Goal: Navigation & Orientation: Understand site structure

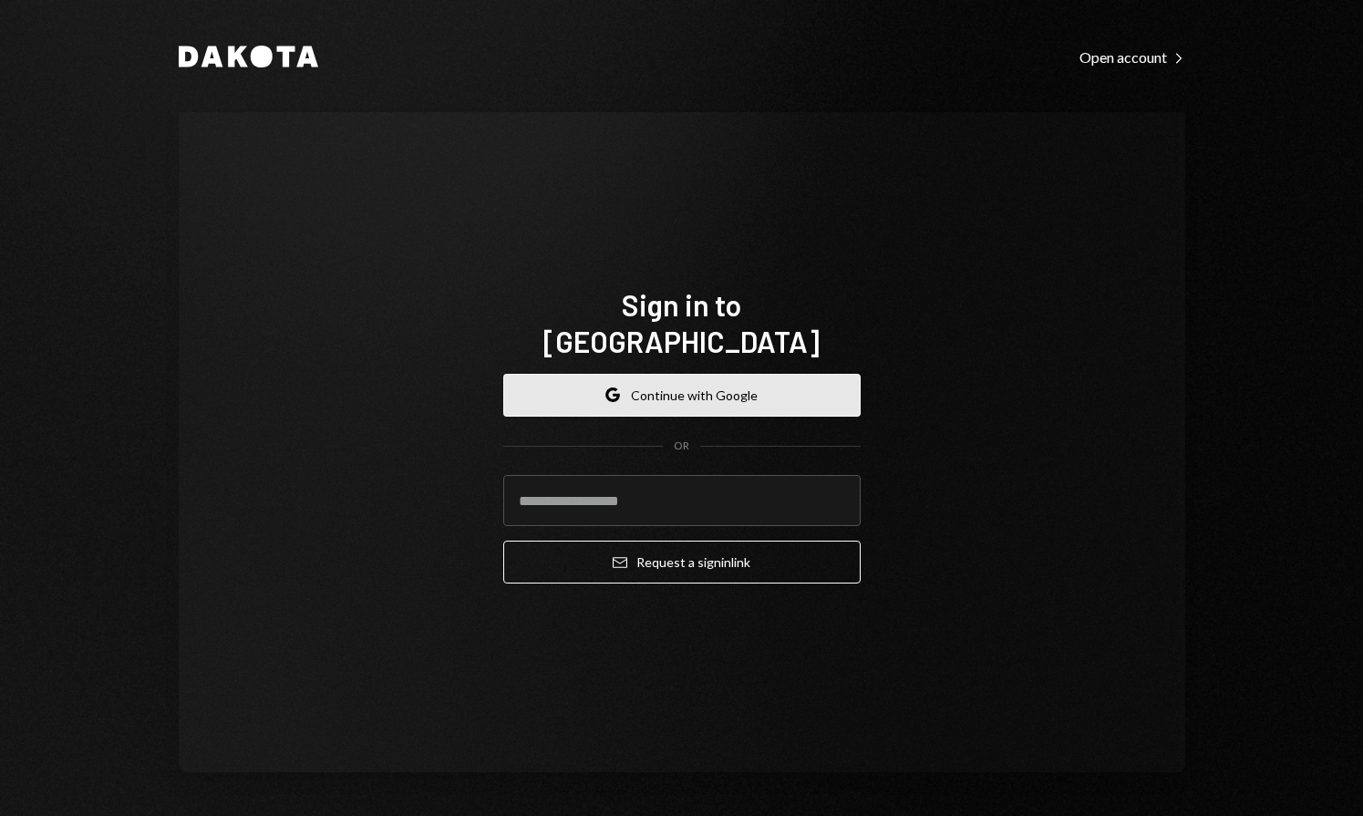
click at [702, 389] on button "Google Continue with Google" at bounding box center [681, 395] width 357 height 43
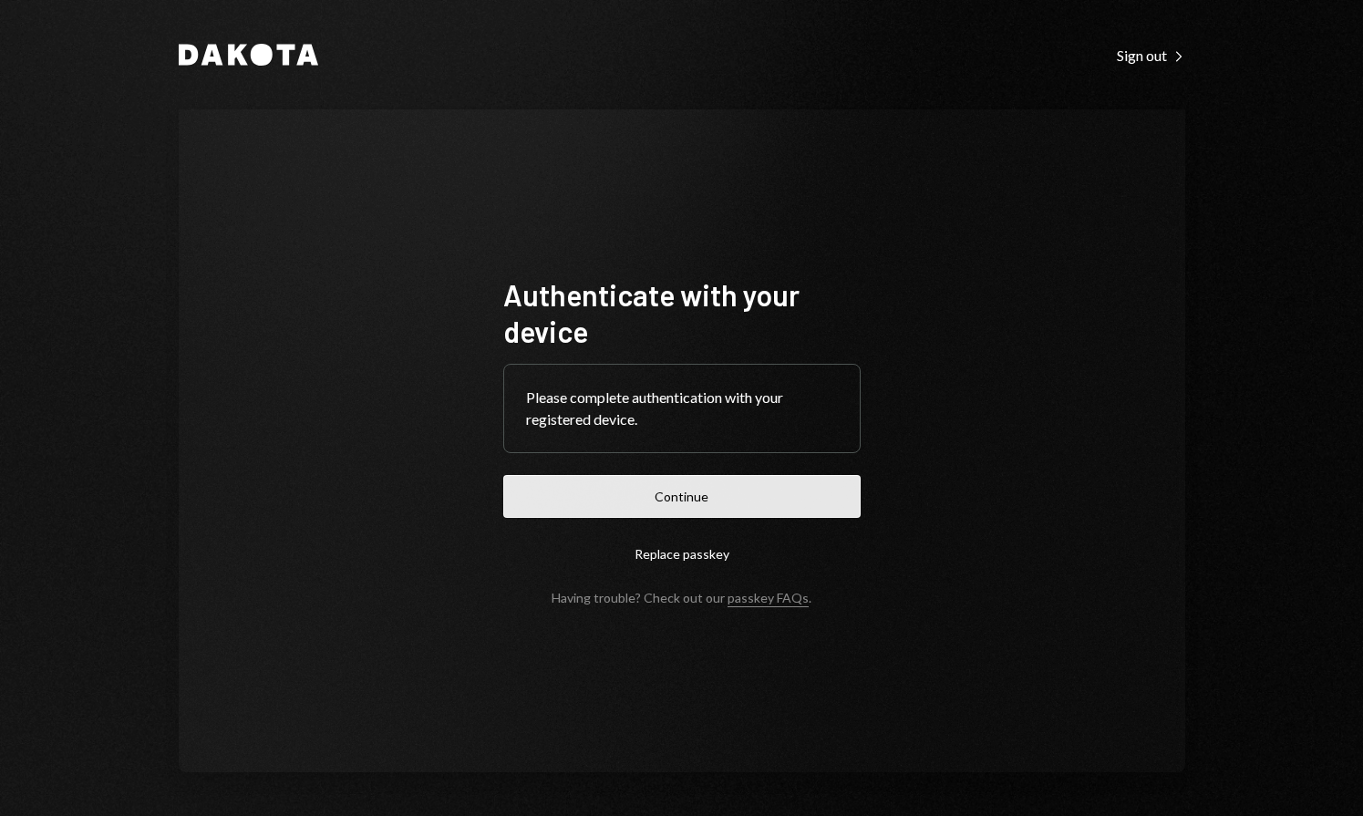
click at [744, 496] on button "Continue" at bounding box center [681, 496] width 357 height 43
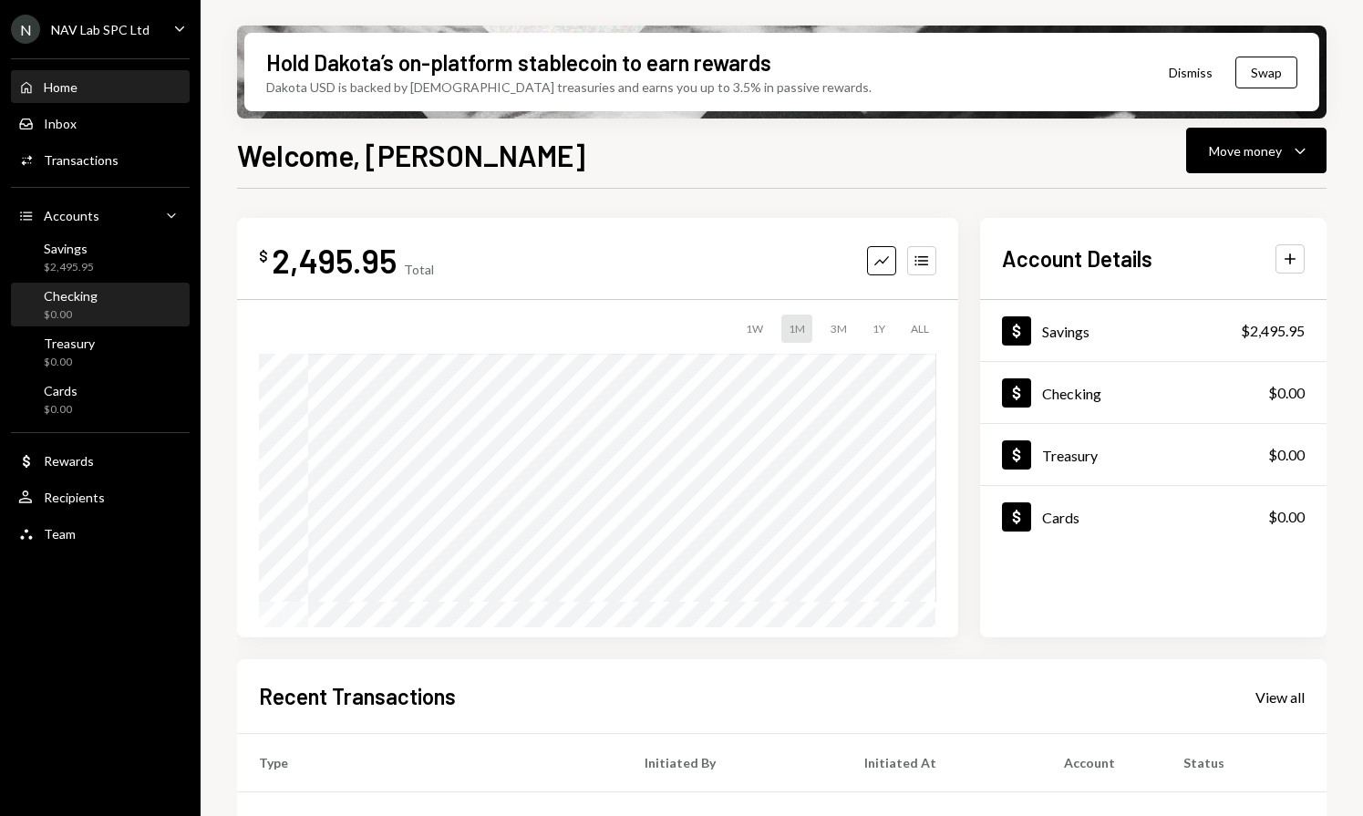
click at [77, 310] on div "$0.00" at bounding box center [71, 314] width 54 height 15
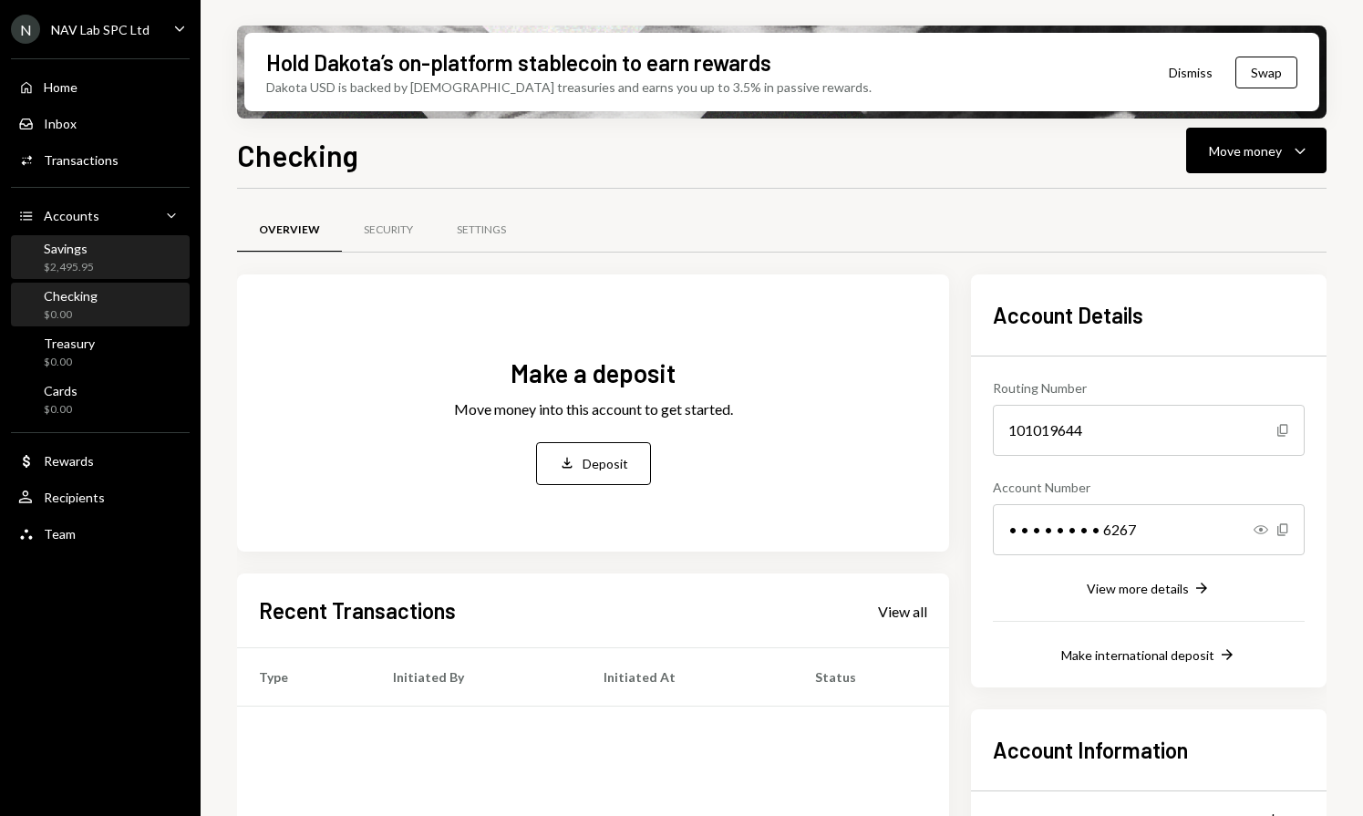
click at [89, 243] on div "Savings" at bounding box center [69, 248] width 50 height 15
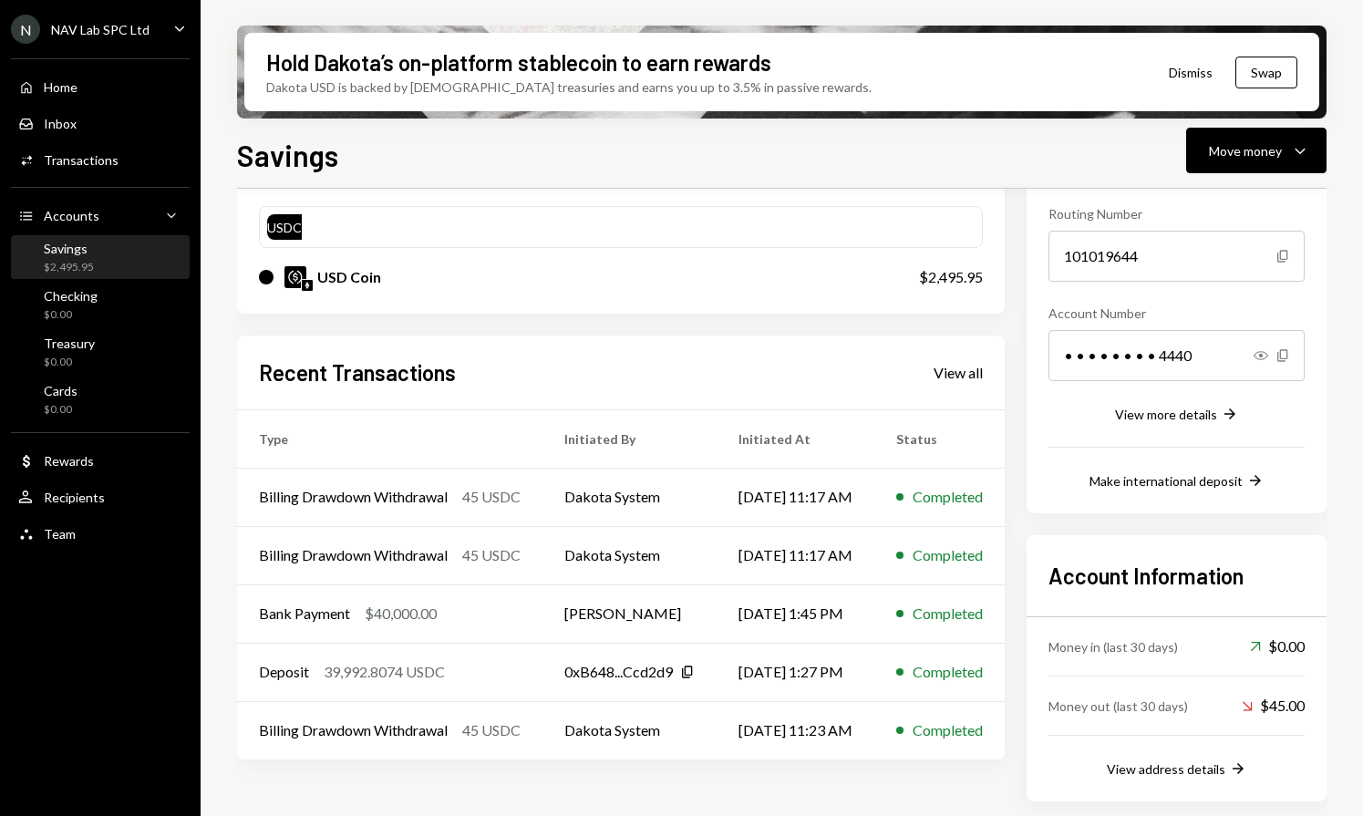
scroll to position [175, 0]
click at [92, 360] on div "$0.00" at bounding box center [69, 362] width 51 height 15
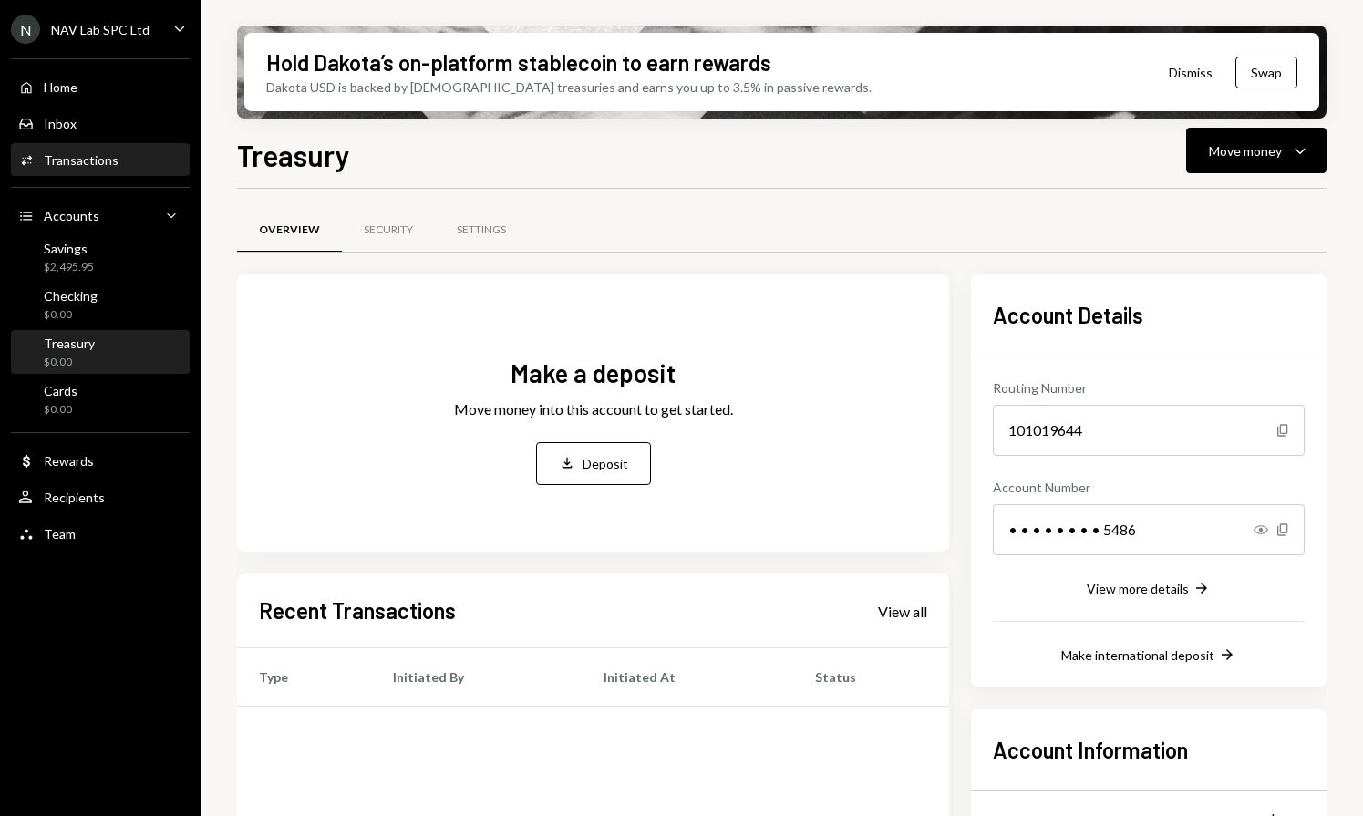
click at [99, 161] on div "Transactions" at bounding box center [81, 159] width 75 height 15
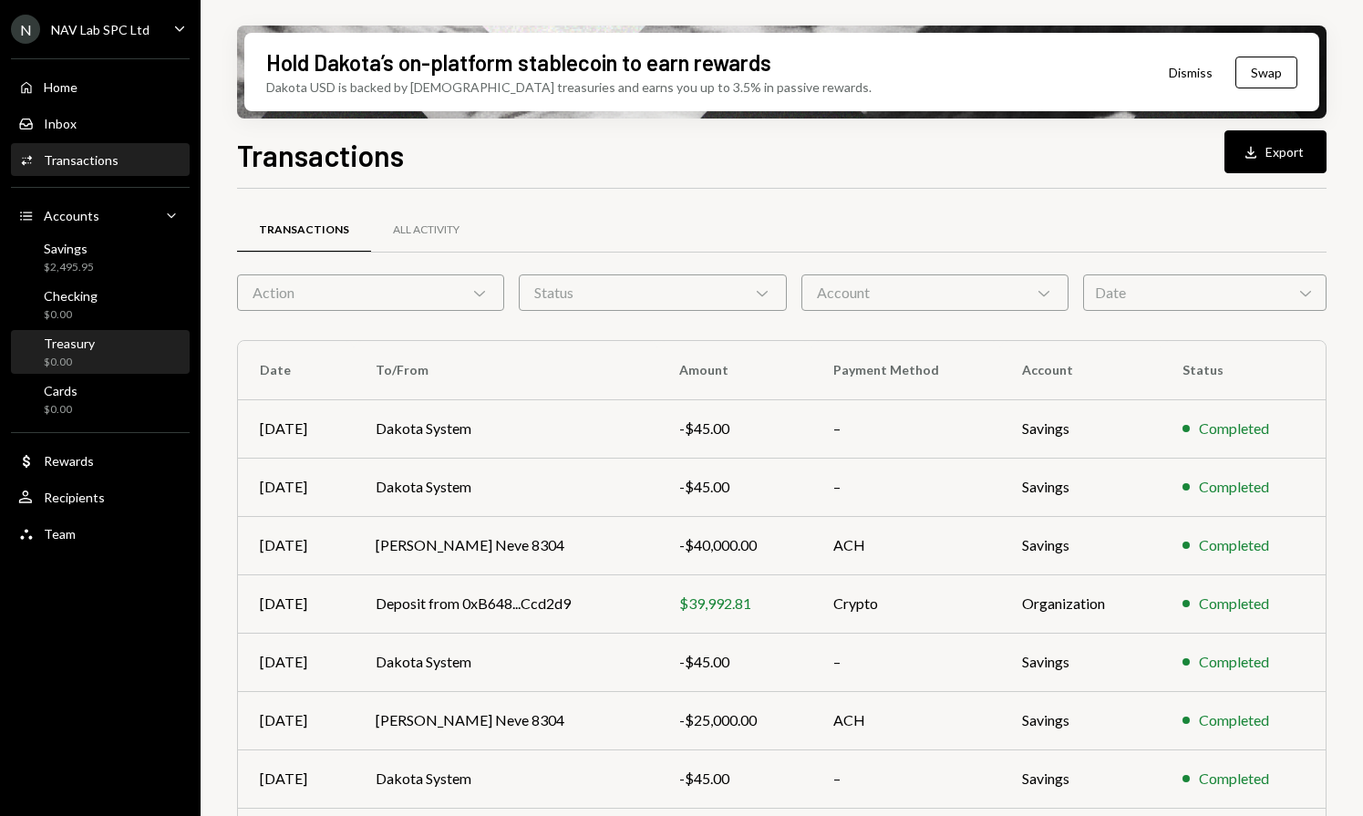
click at [65, 352] on div "Treasury $0.00" at bounding box center [69, 352] width 51 height 35
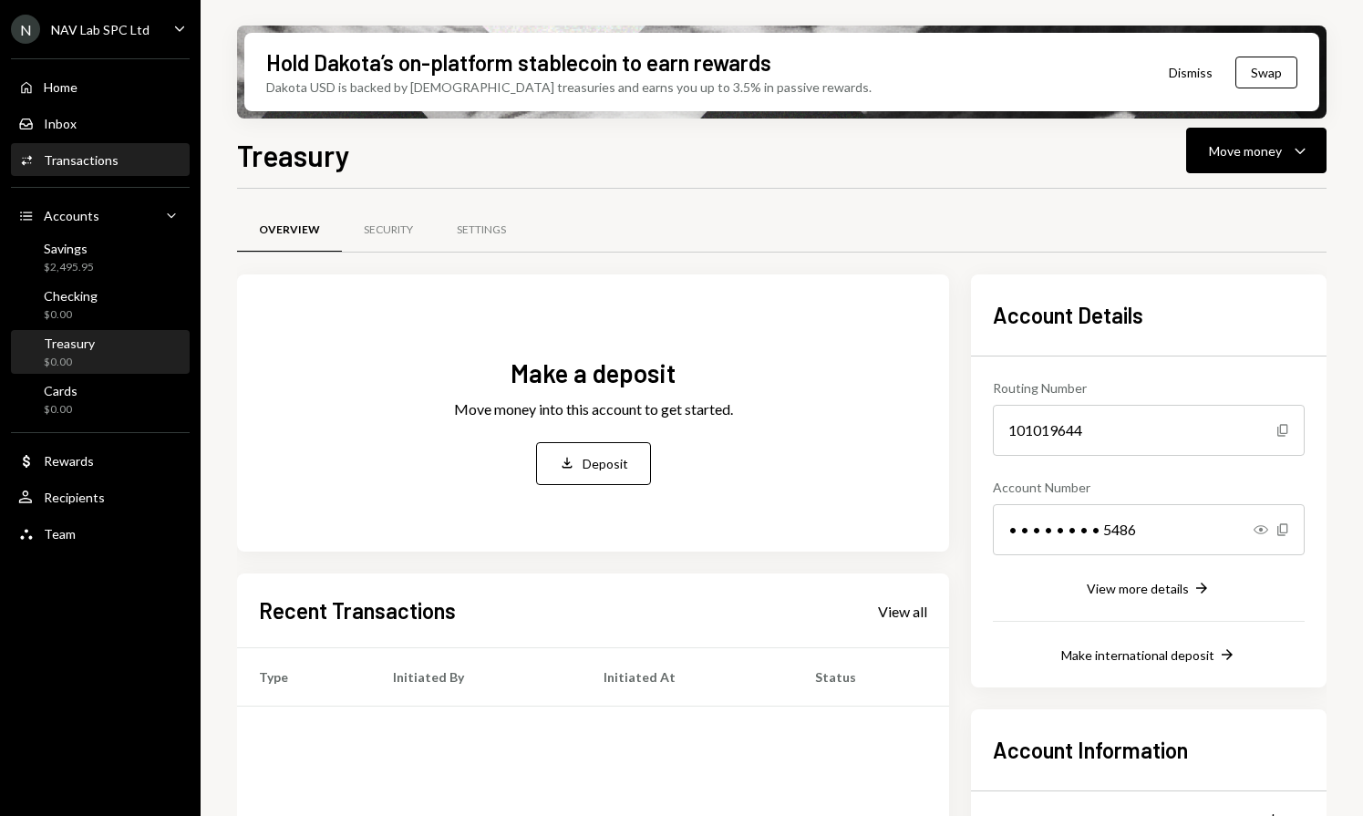
click at [115, 170] on div "Activities Transactions" at bounding box center [100, 160] width 164 height 31
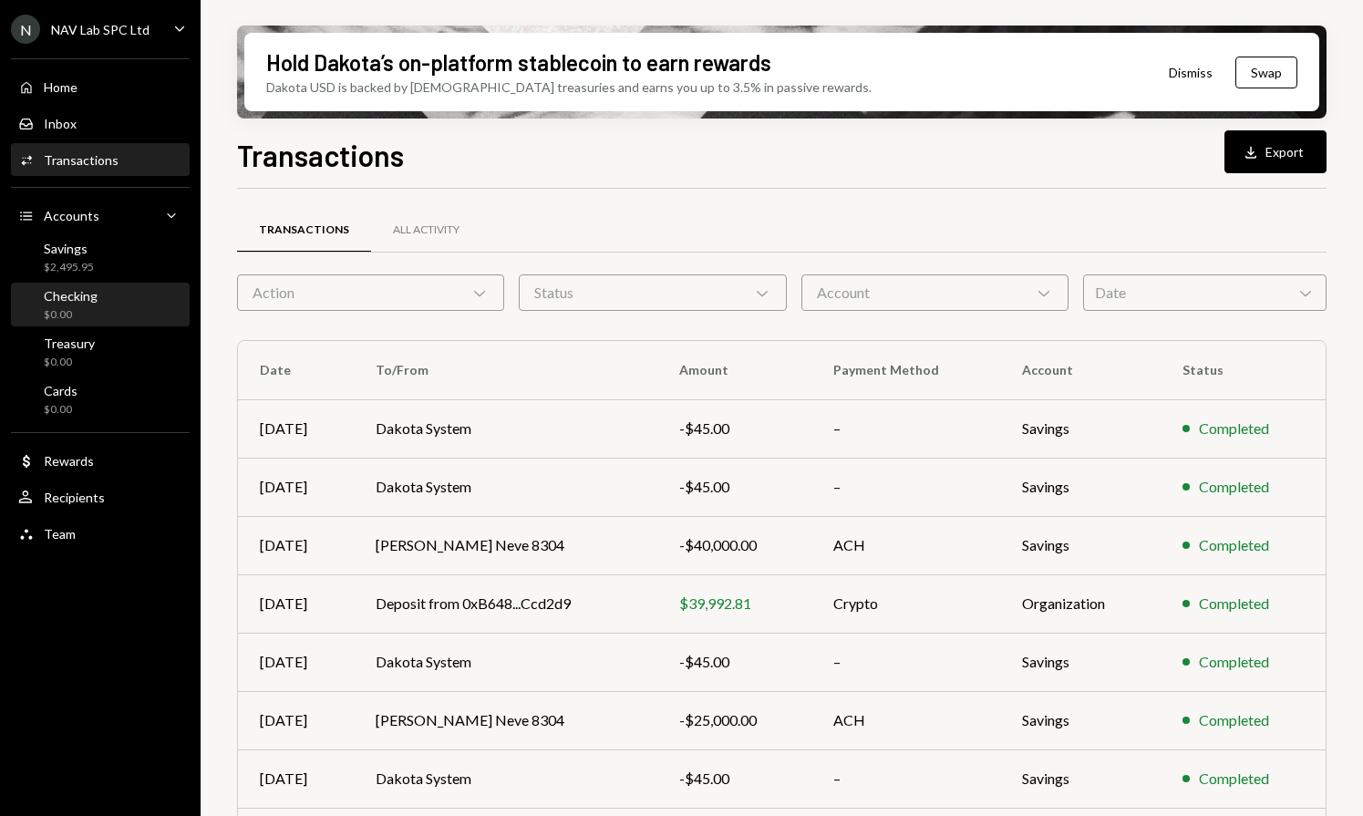
click at [80, 294] on div "Checking" at bounding box center [71, 295] width 54 height 15
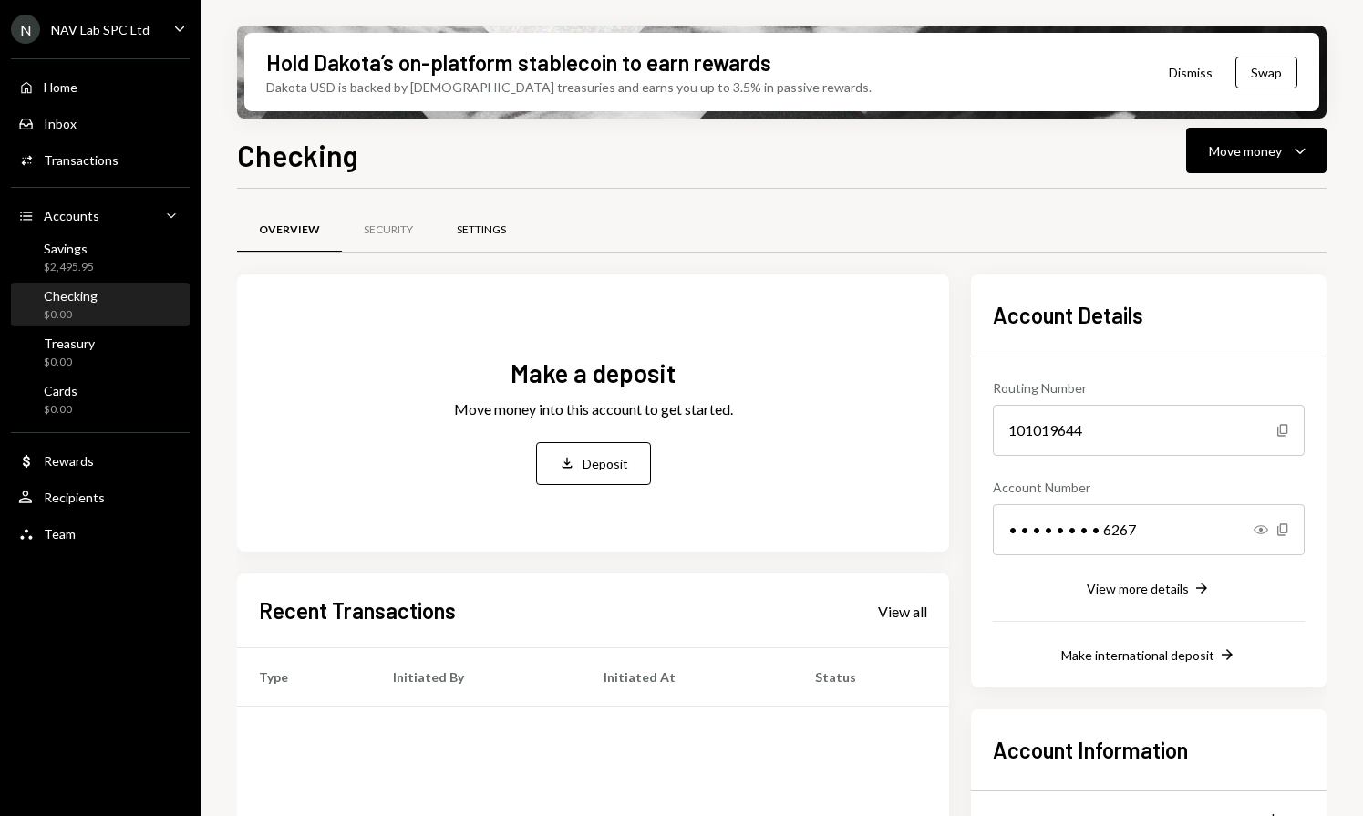
click at [470, 231] on div "Settings" at bounding box center [481, 229] width 49 height 15
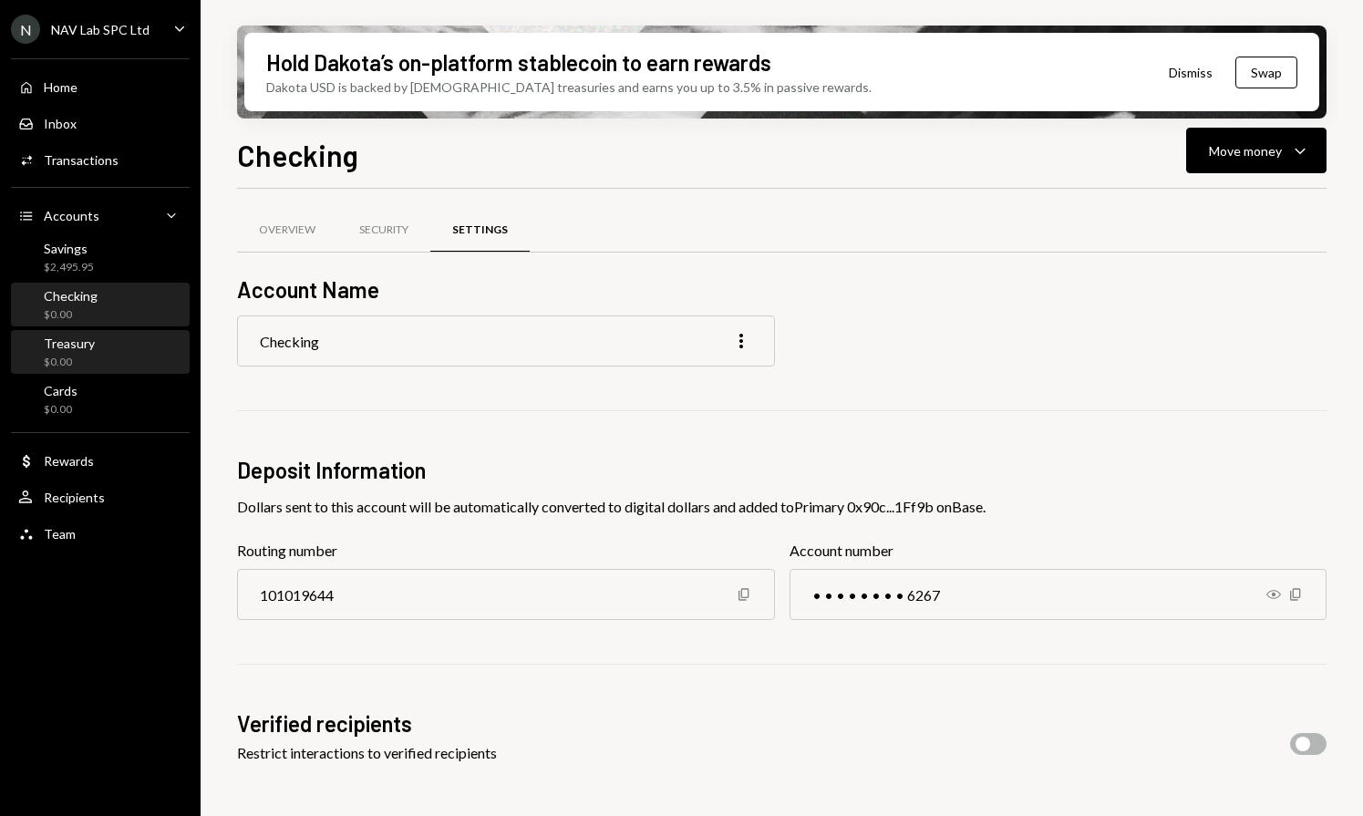
click at [65, 358] on div "$0.00" at bounding box center [69, 362] width 51 height 15
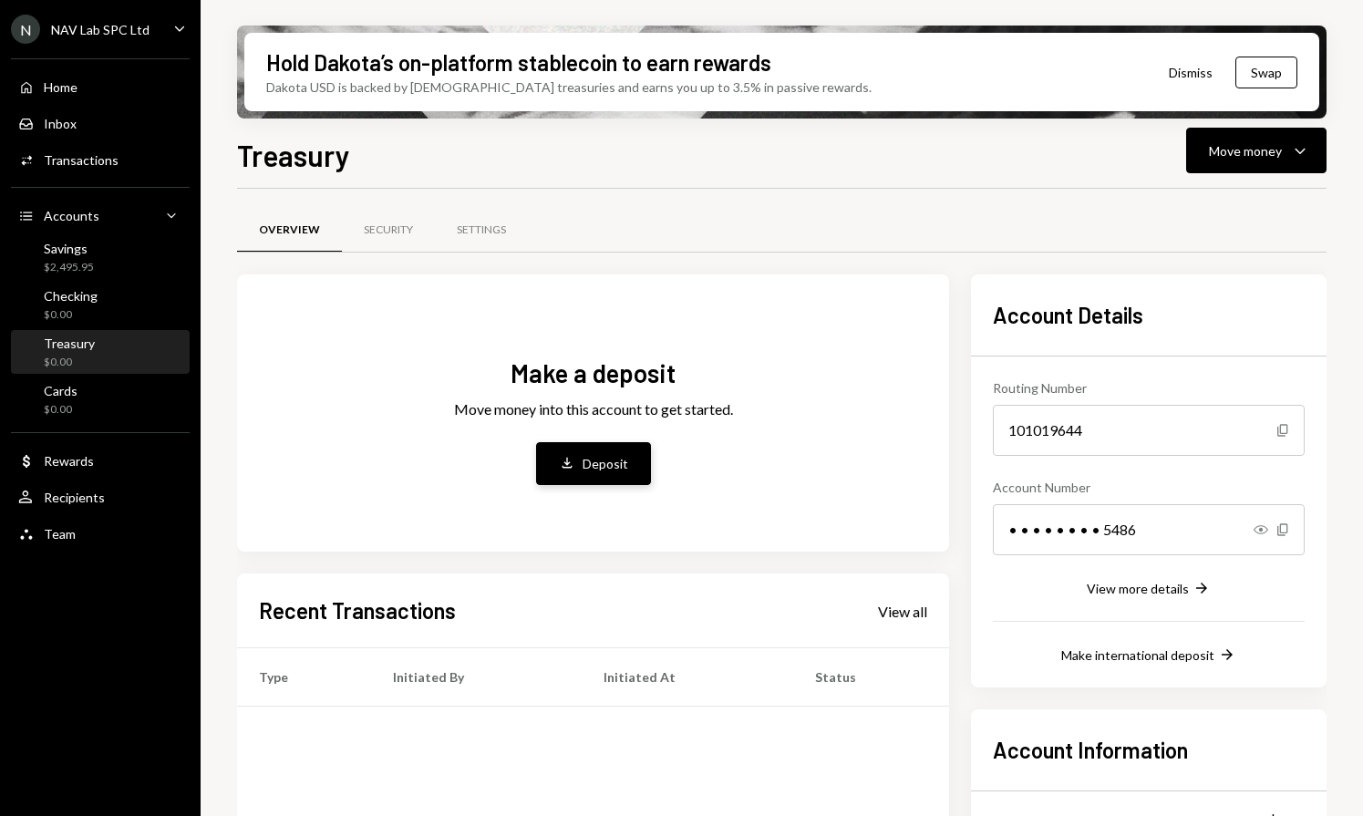
click at [595, 463] on div "Deposit" at bounding box center [606, 463] width 46 height 19
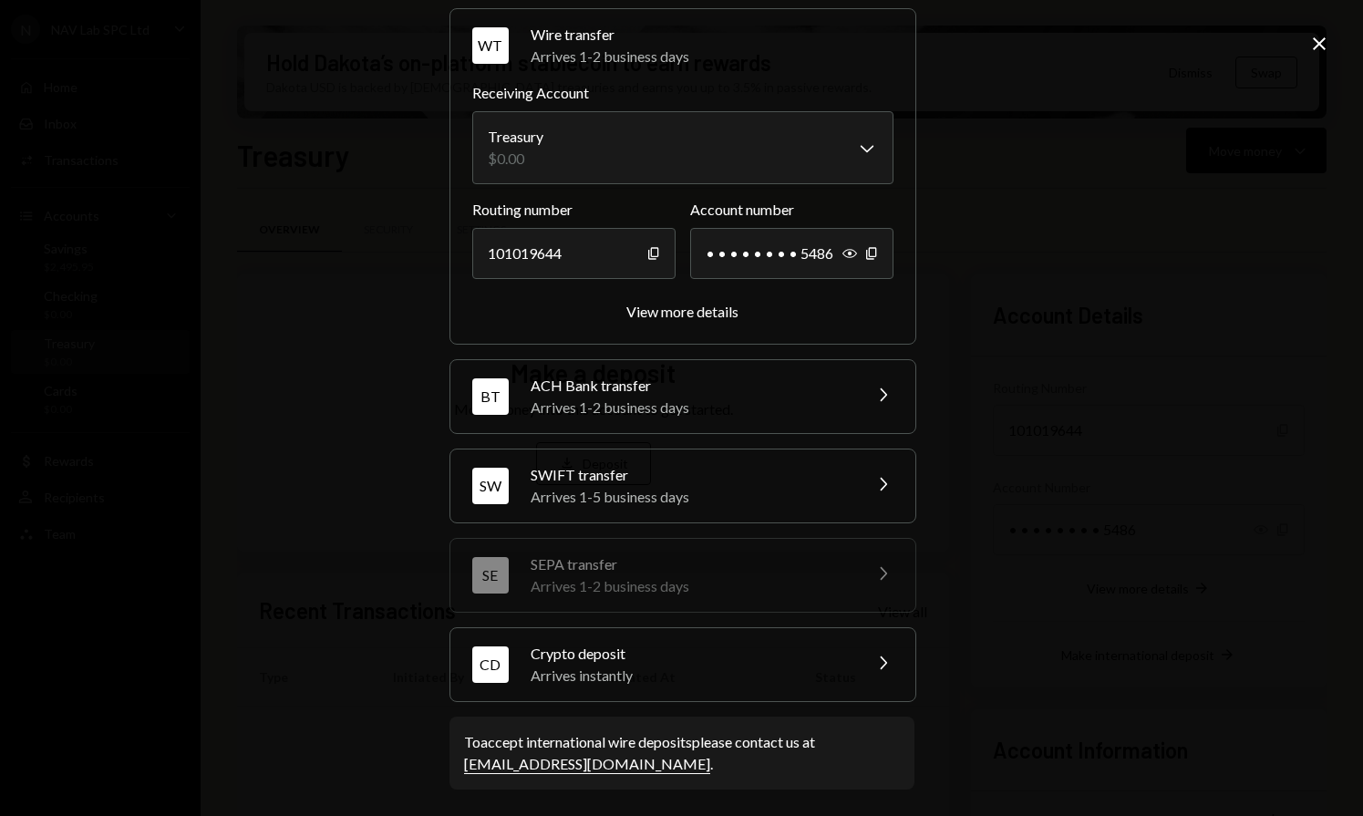
scroll to position [72, 0]
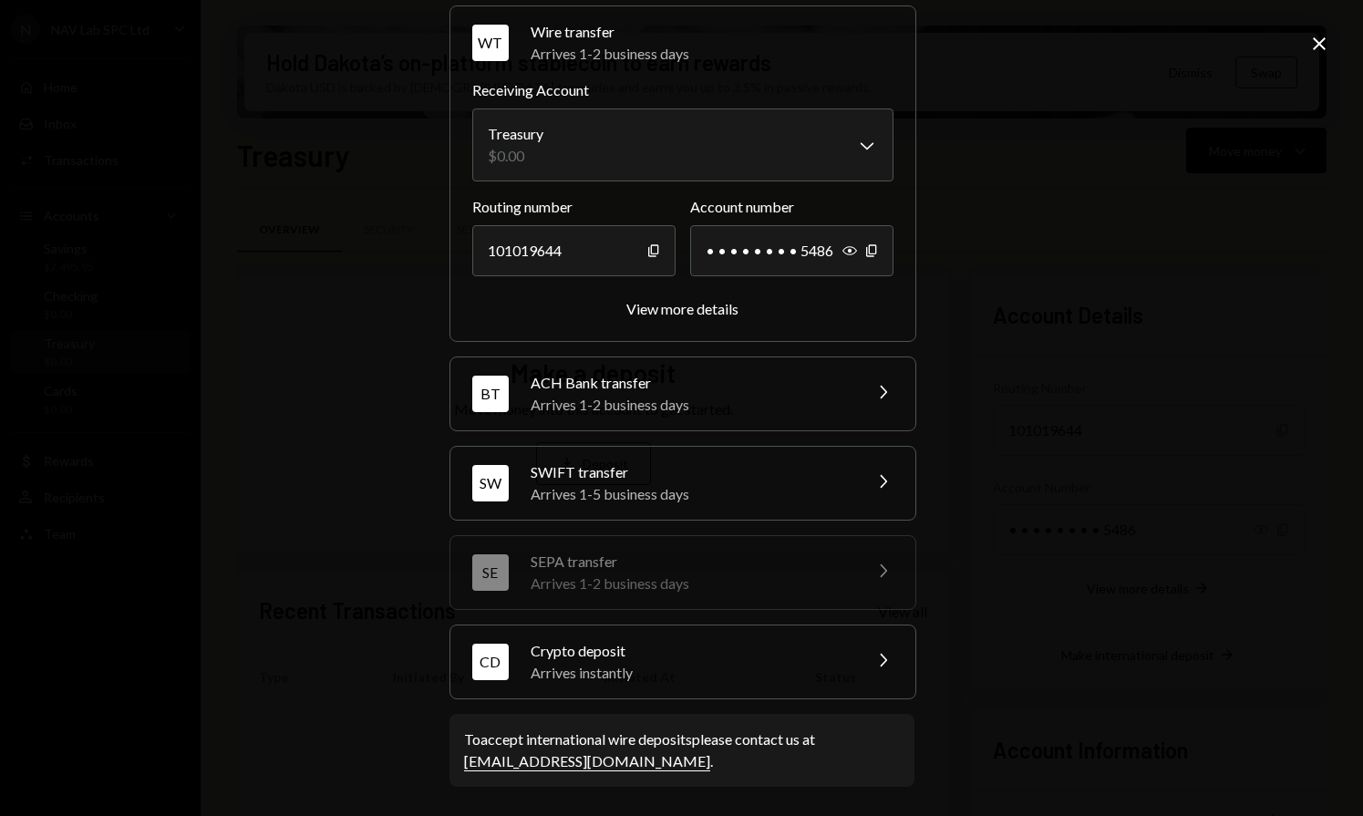
click at [859, 671] on div "CD Crypto deposit Arrives instantly Chevron Right" at bounding box center [682, 661] width 465 height 73
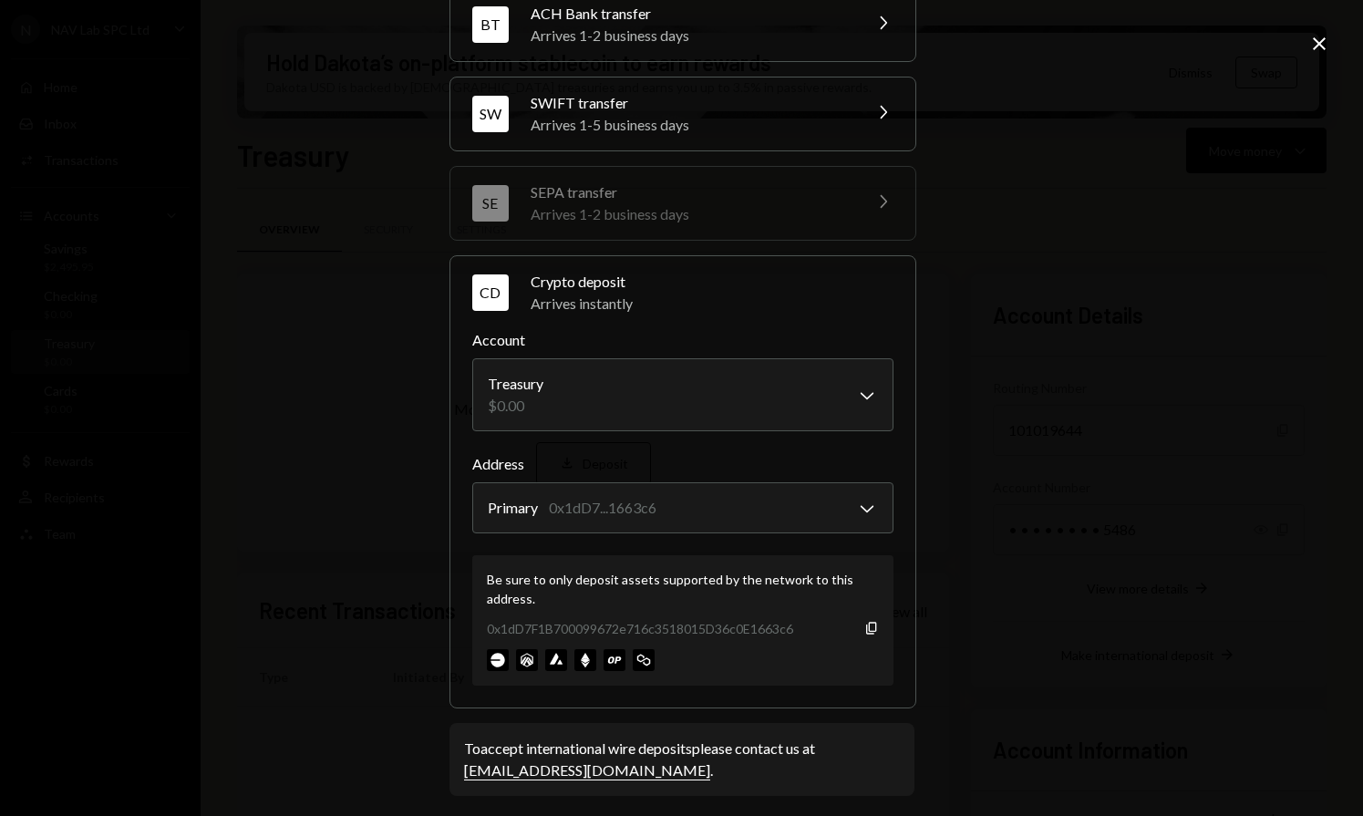
scroll to position [188, 0]
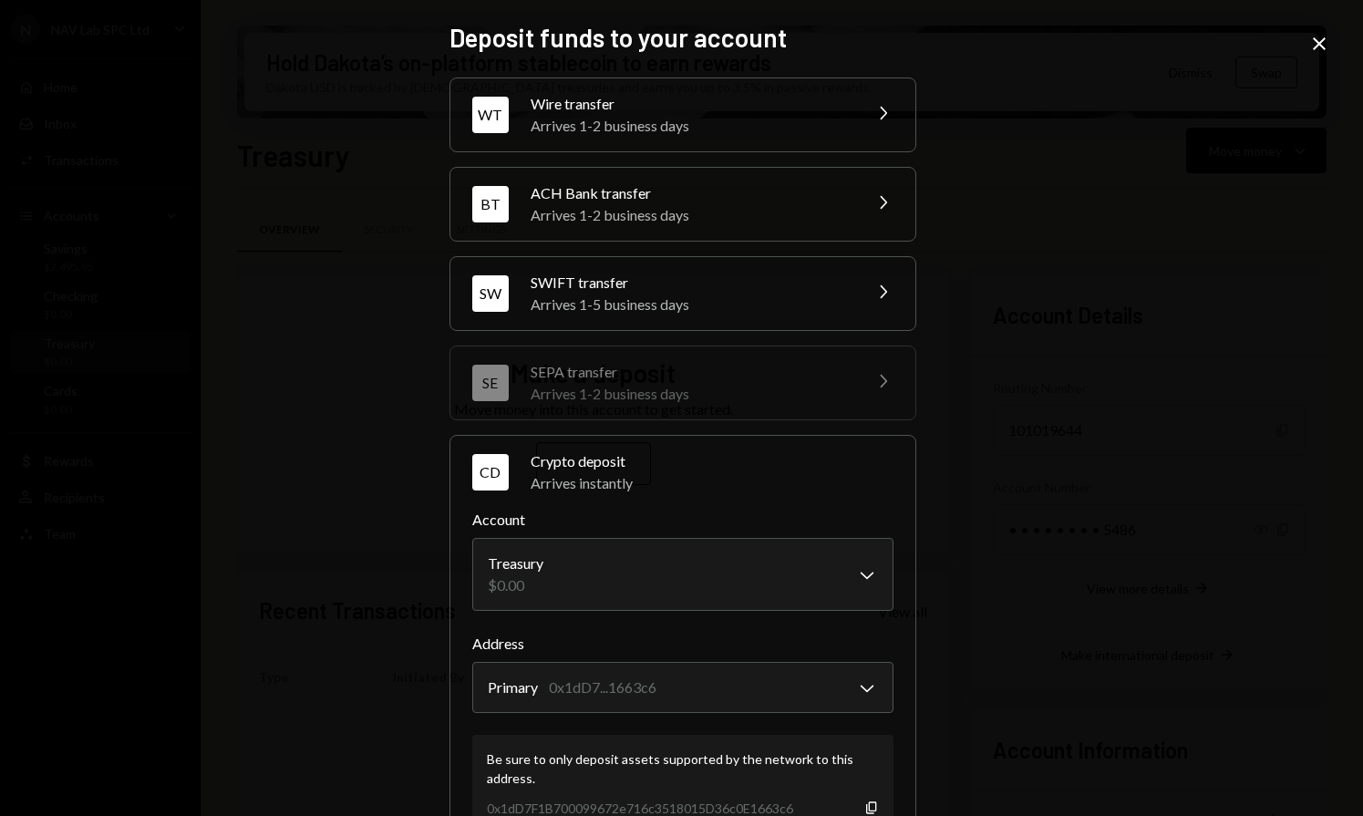
scroll to position [188, 0]
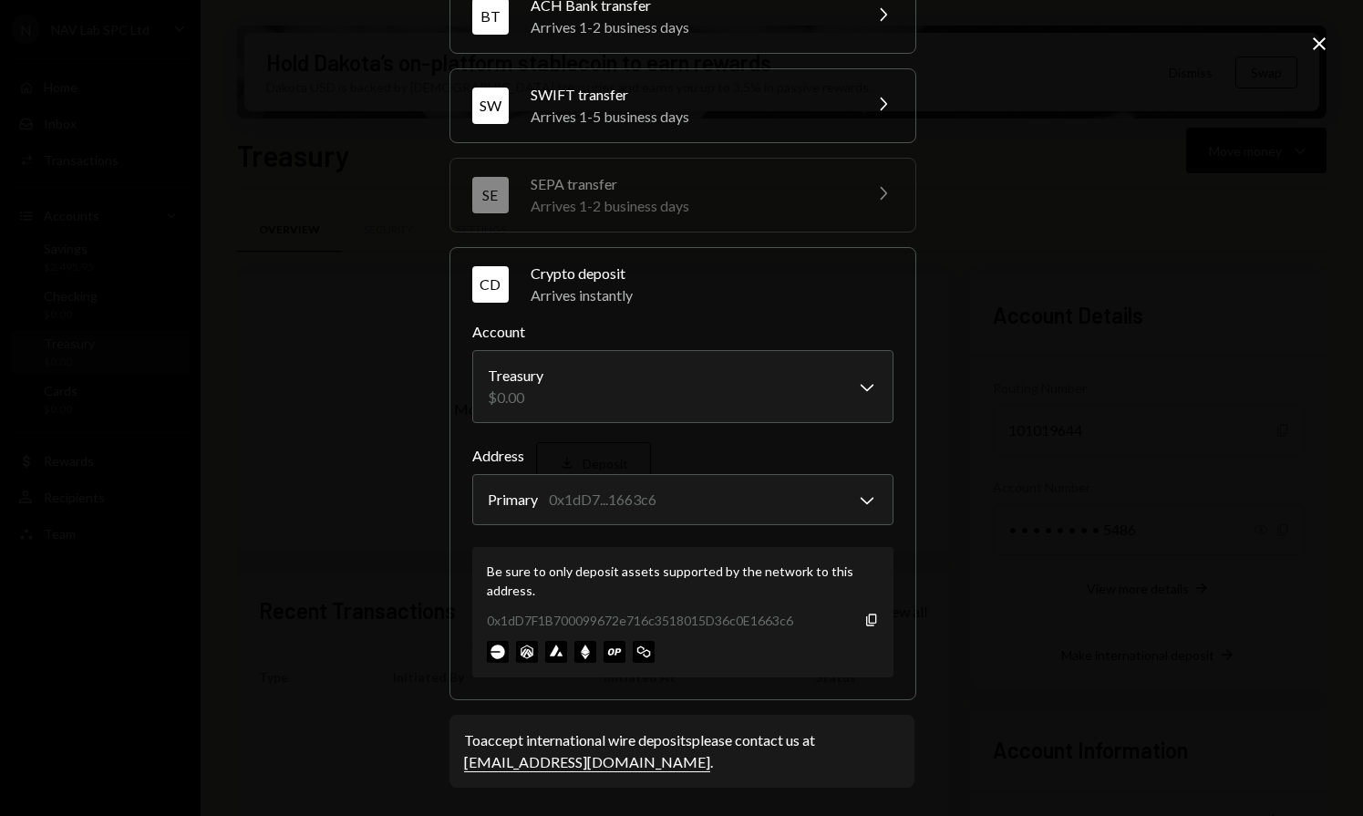
click at [492, 653] on img at bounding box center [498, 652] width 22 height 22
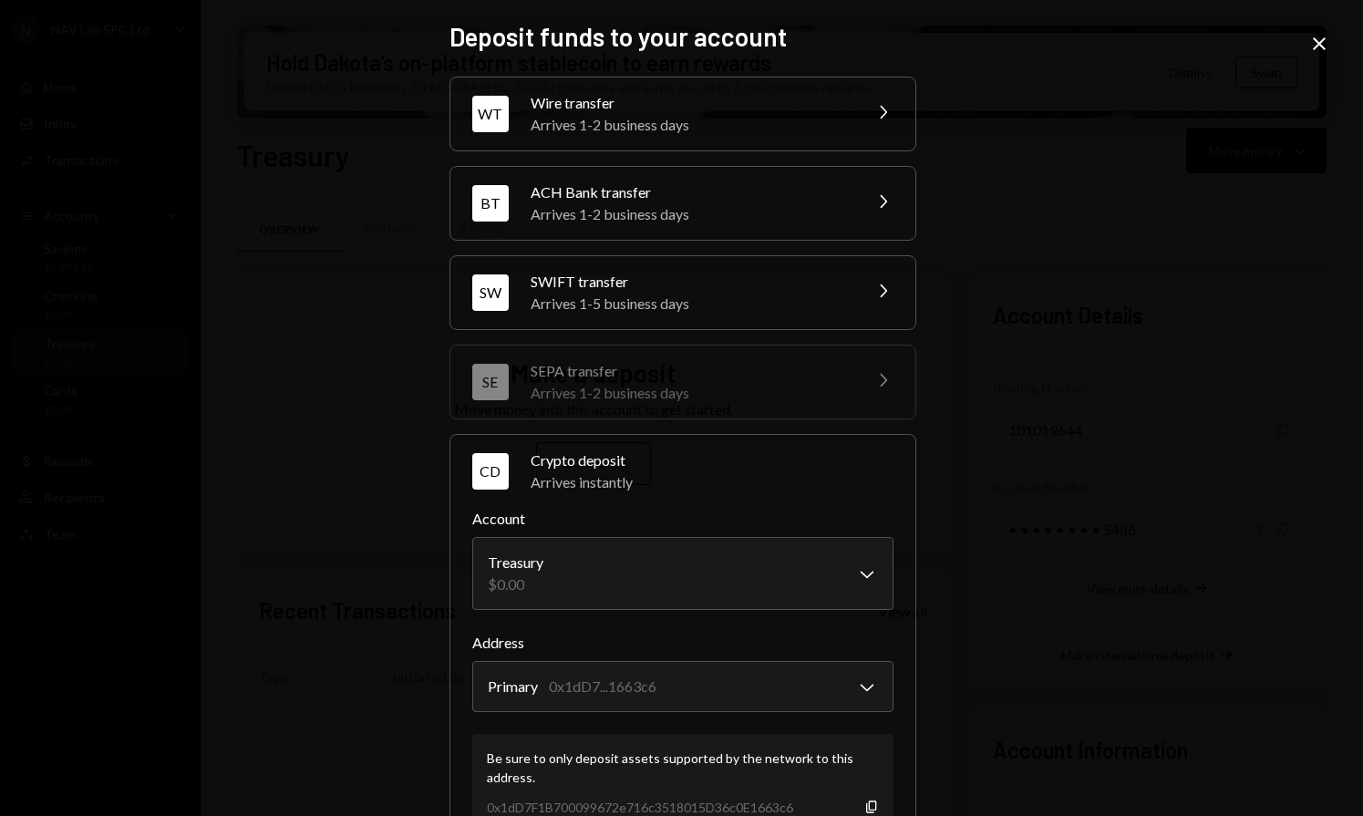
scroll to position [0, 0]
click at [856, 571] on body "N NAV Lab SPC Ltd Caret Down Home Home Inbox Inbox Activities Transactions Acco…" at bounding box center [681, 408] width 1363 height 816
click at [1062, 538] on div "**********" at bounding box center [681, 408] width 1363 height 816
click at [1142, 516] on div "**********" at bounding box center [681, 408] width 1363 height 816
click at [1317, 47] on icon "Close" at bounding box center [1319, 44] width 22 height 22
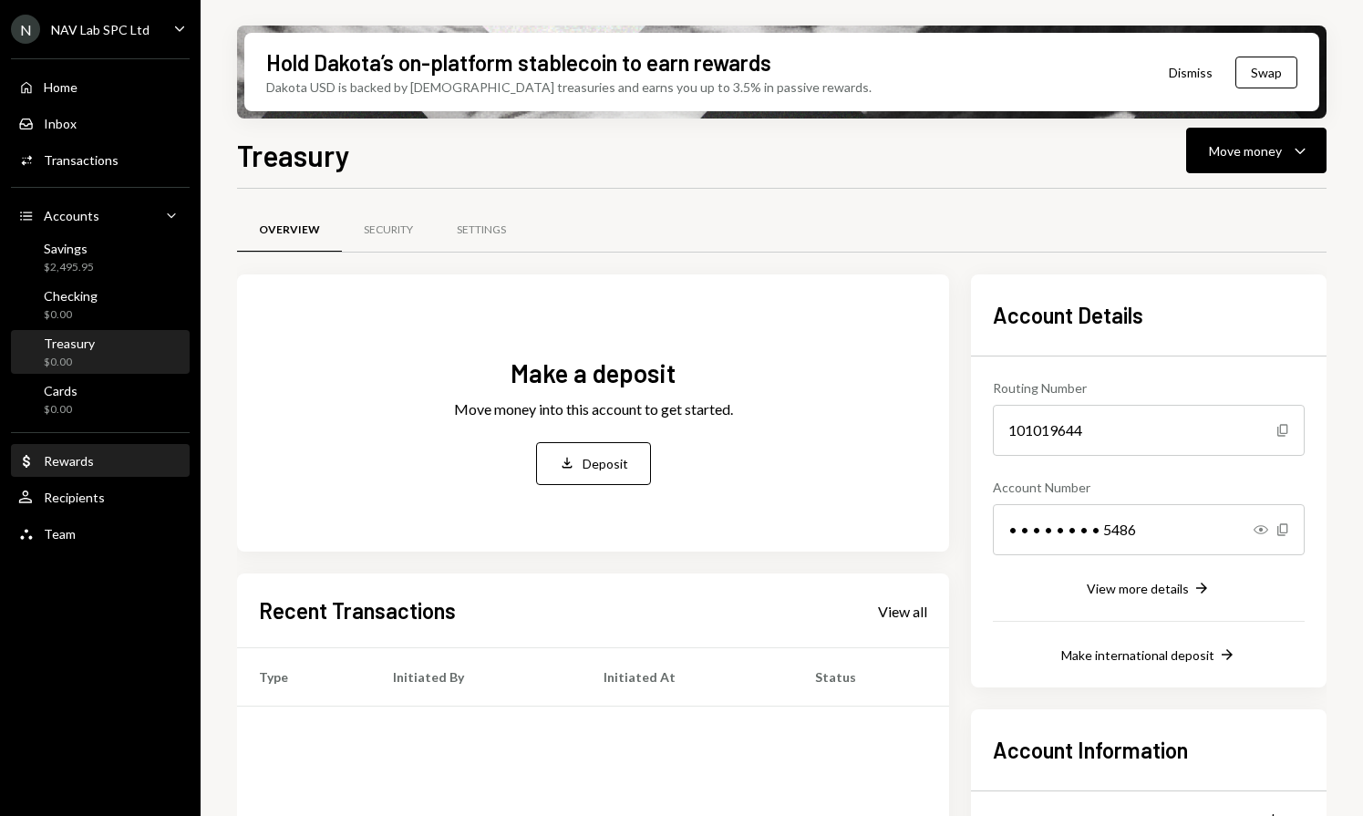
click at [81, 454] on div "Rewards" at bounding box center [69, 460] width 50 height 15
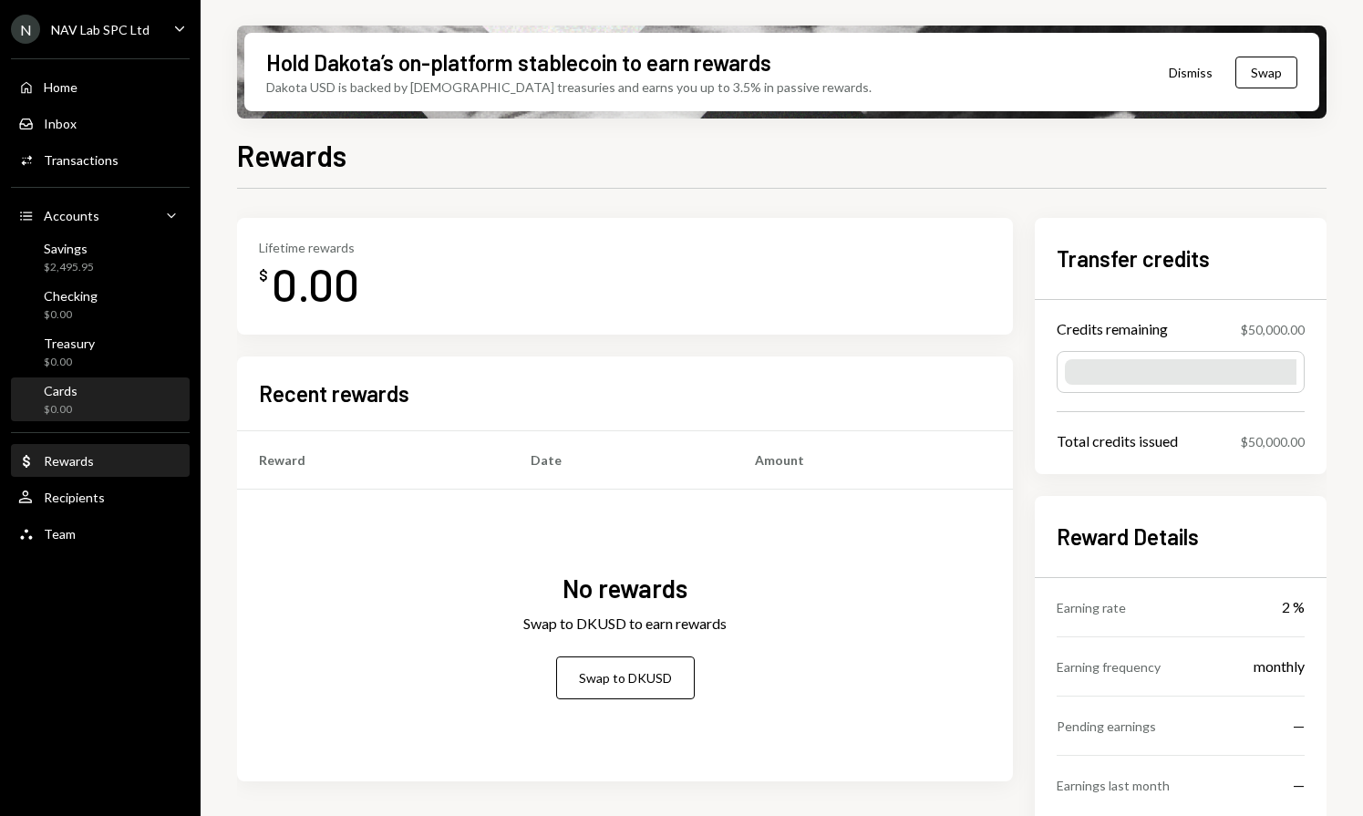
click at [69, 399] on div "Cards $0.00" at bounding box center [61, 400] width 34 height 35
